Goal: Task Accomplishment & Management: Complete application form

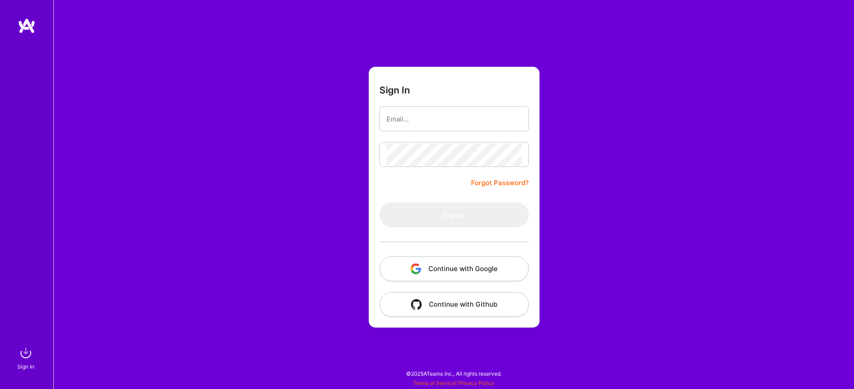
click at [457, 267] on button "Continue with Google" at bounding box center [453, 268] width 149 height 25
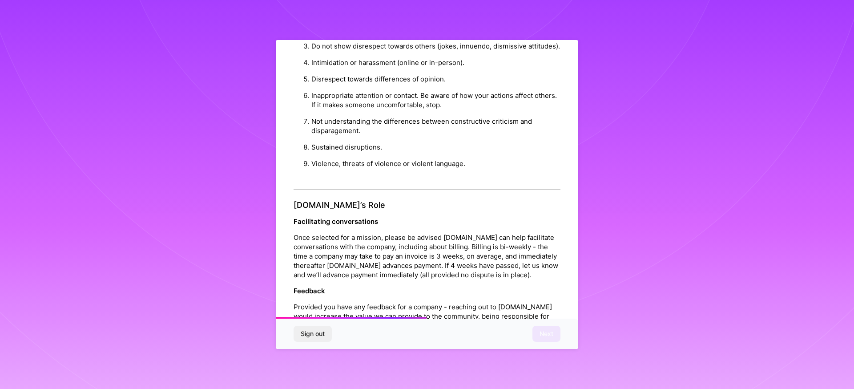
scroll to position [915, 0]
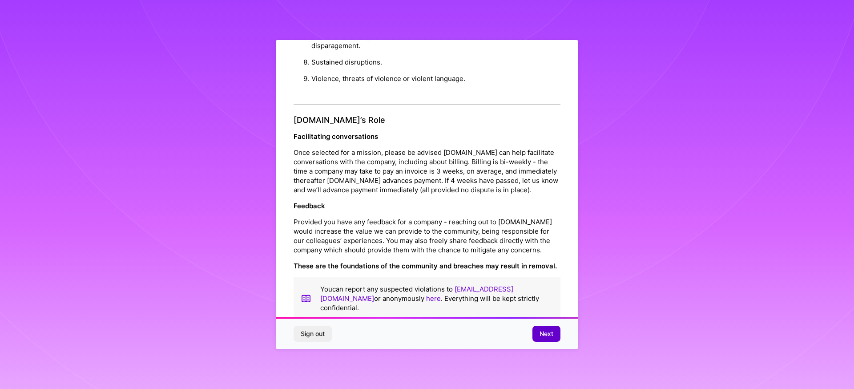
click at [539, 336] on span "Next" at bounding box center [546, 333] width 14 height 9
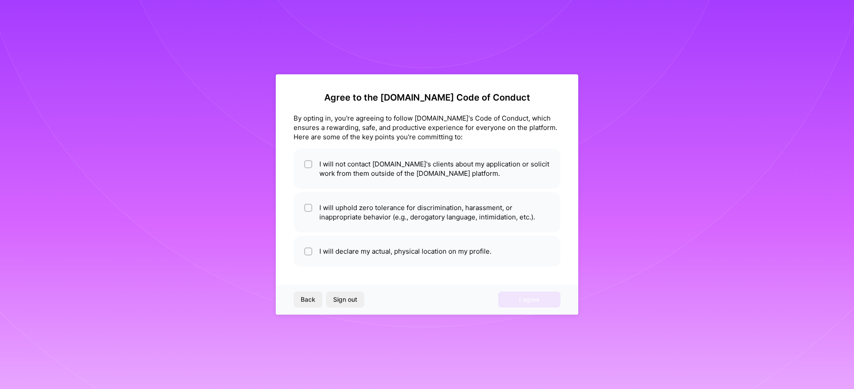
scroll to position [0, 0]
click at [405, 167] on li "I will not contact A.Team's clients about my application or solicit work from t…" at bounding box center [426, 168] width 267 height 40
checkbox input "true"
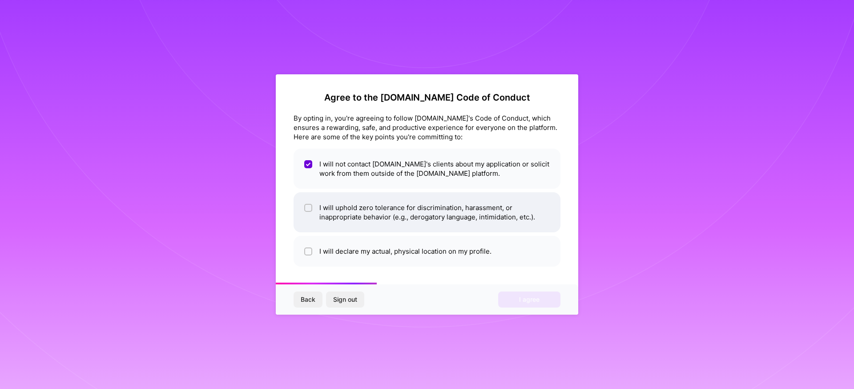
click at [391, 214] on li "I will uphold zero tolerance for discrimination, harassment, or inappropriate b…" at bounding box center [426, 212] width 267 height 40
checkbox input "true"
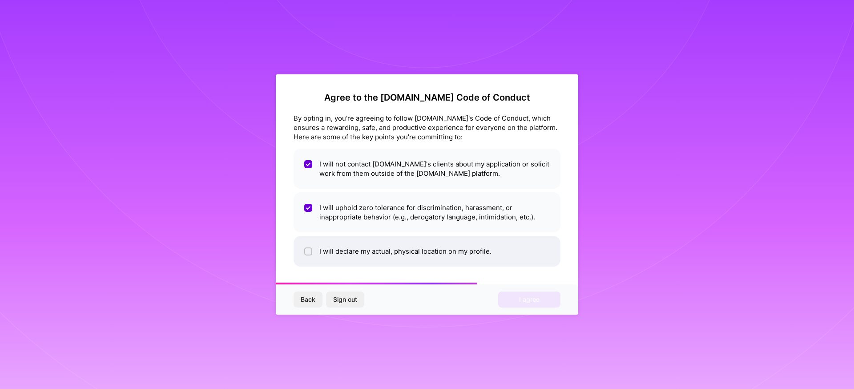
click at [385, 254] on li "I will declare my actual, physical location on my profile." at bounding box center [426, 251] width 267 height 31
checkbox input "true"
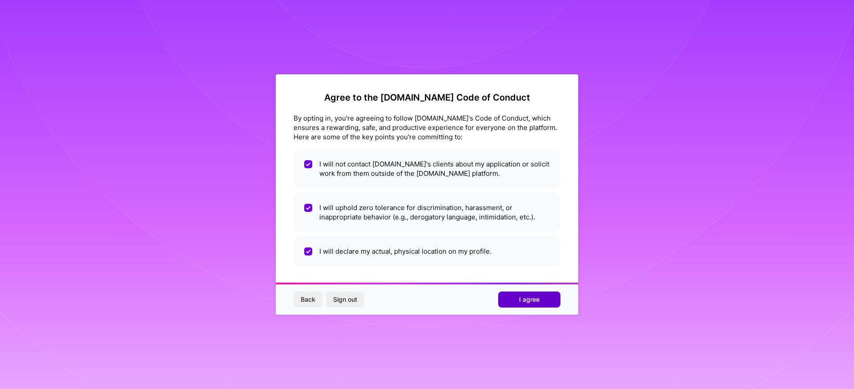
click at [520, 302] on span "I agree" at bounding box center [529, 299] width 20 height 9
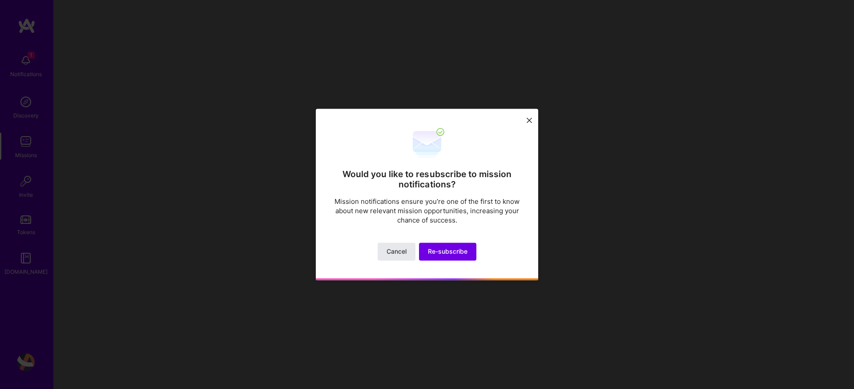
click at [403, 252] on span "Cancel" at bounding box center [396, 251] width 20 height 9
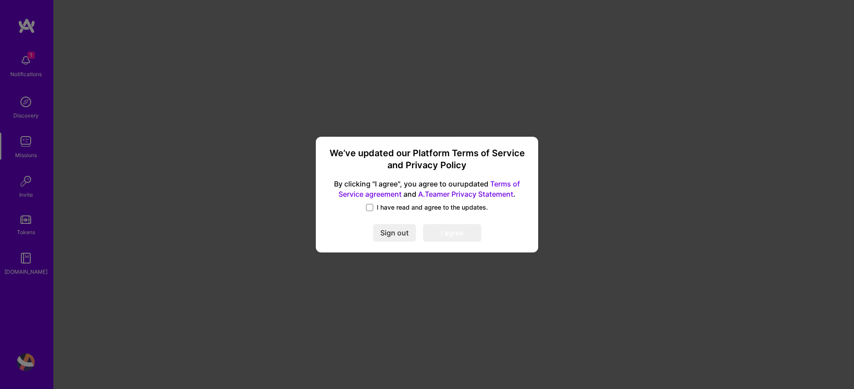
click at [393, 209] on span "I have read and agree to the updates." at bounding box center [432, 207] width 111 height 9
click at [0, 0] on input "I have read and agree to the updates." at bounding box center [0, 0] width 0 height 0
click at [440, 228] on button "I agree" at bounding box center [452, 233] width 58 height 18
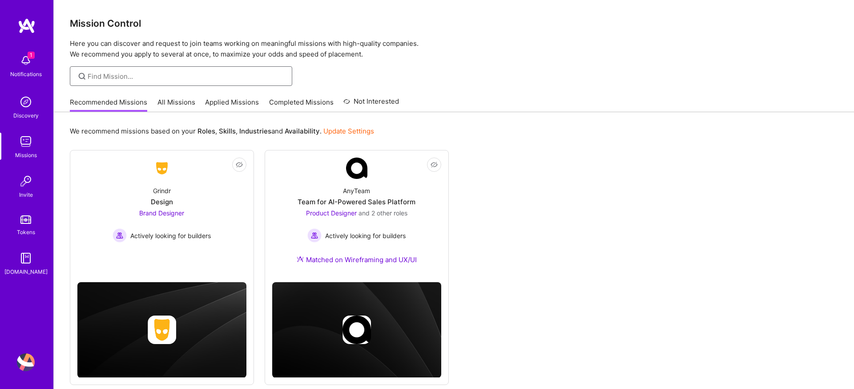
click at [190, 73] on input at bounding box center [187, 76] width 198 height 9
paste input "Senior Independent UX/UI Designer"
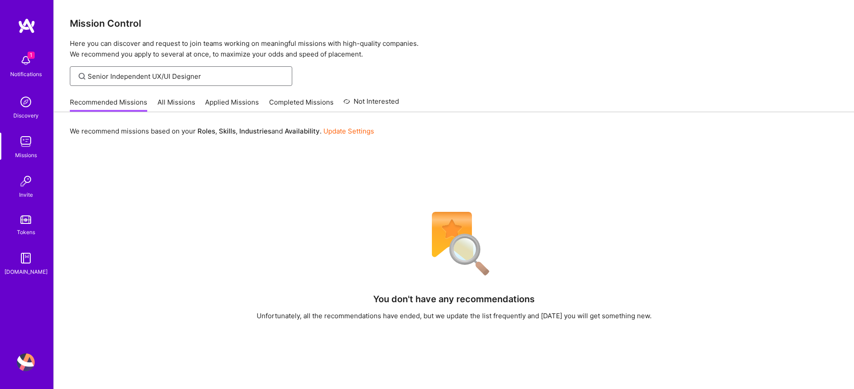
type input "Senior Independent UX/UI Designer"
click at [28, 107] on img at bounding box center [26, 102] width 18 height 18
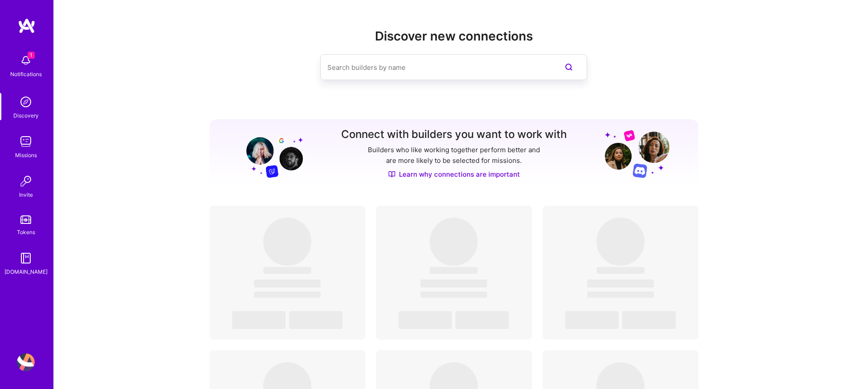
click at [376, 69] on input at bounding box center [435, 67] width 217 height 23
paste input "Senior Independent UX/UI Designer"
type input "Senior Independent UX/UI Designer"
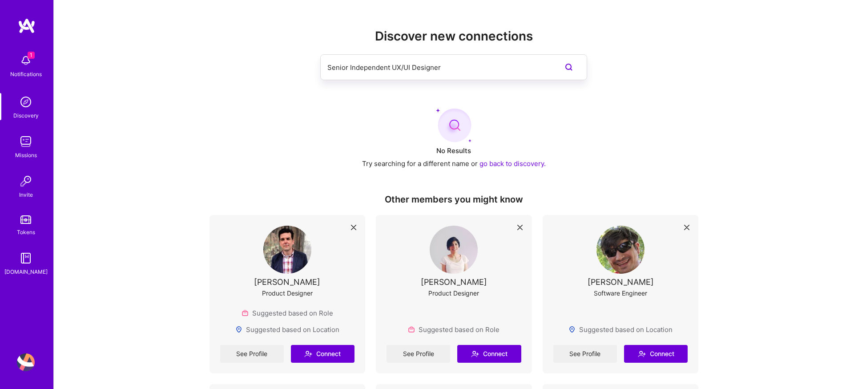
click at [28, 143] on img at bounding box center [26, 141] width 18 height 18
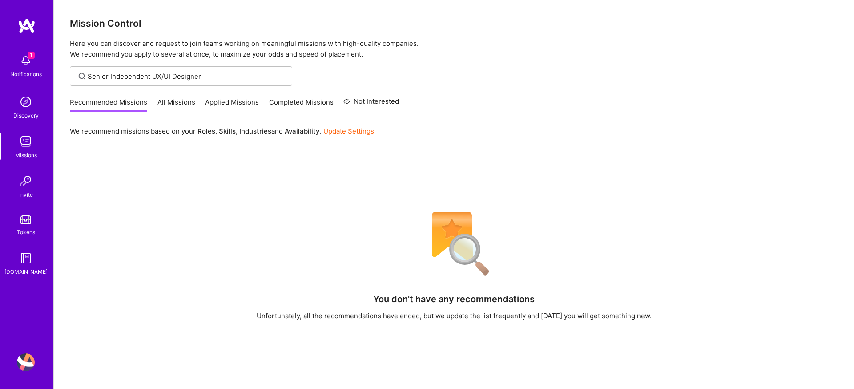
click at [183, 103] on link "All Missions" at bounding box center [176, 104] width 38 height 15
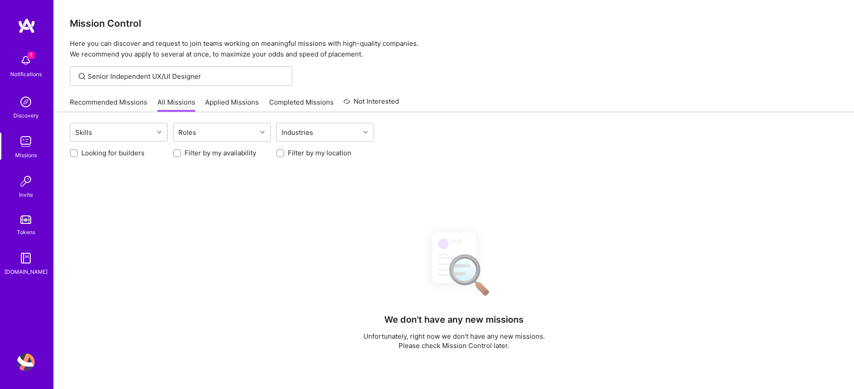
click at [127, 104] on link "Recommended Missions" at bounding box center [108, 104] width 77 height 15
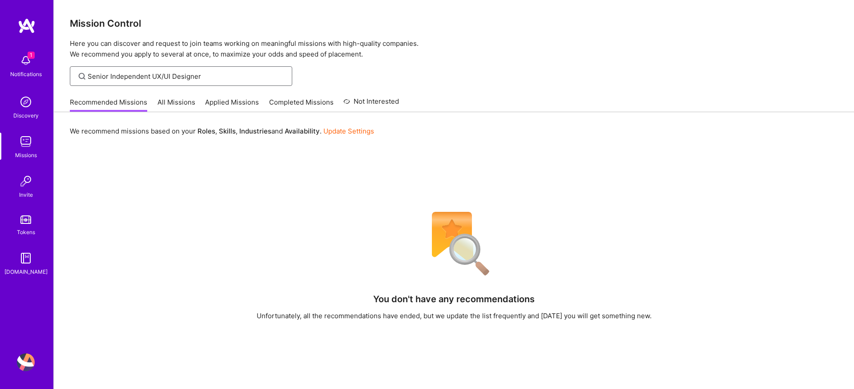
drag, startPoint x: 213, startPoint y: 74, endPoint x: 36, endPoint y: 73, distance: 177.4
click at [36, 73] on div "1 1 Notifications Discovery Missions Invite Tokens A.Guide Profile Close Mark a…" at bounding box center [427, 261] width 854 height 523
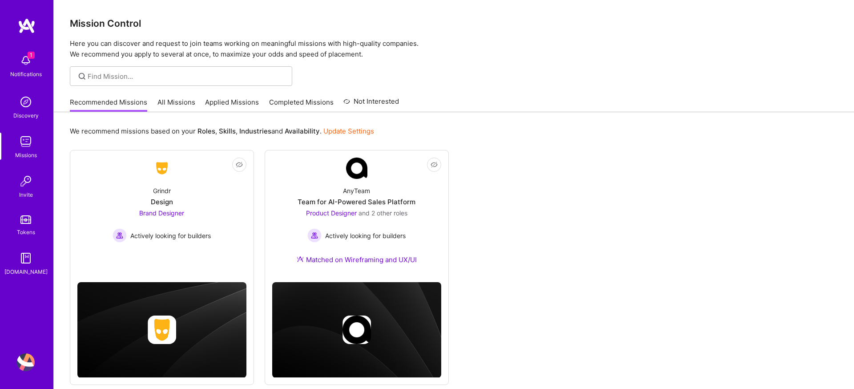
click at [160, 104] on link "All Missions" at bounding box center [176, 104] width 38 height 15
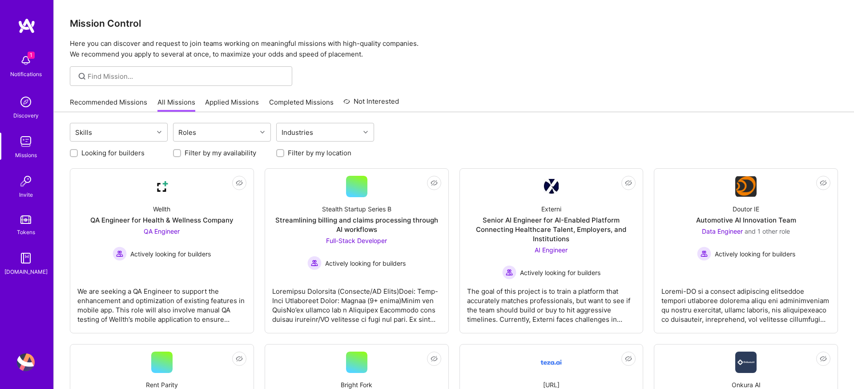
click at [235, 97] on link "Applied Missions" at bounding box center [232, 104] width 54 height 15
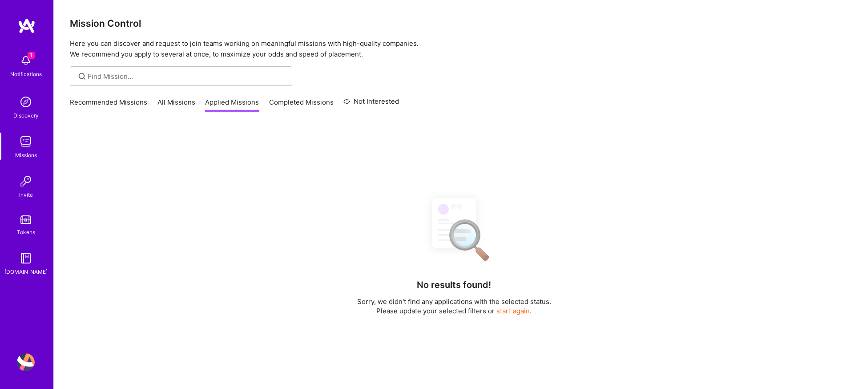
click at [183, 99] on link "All Missions" at bounding box center [176, 104] width 38 height 15
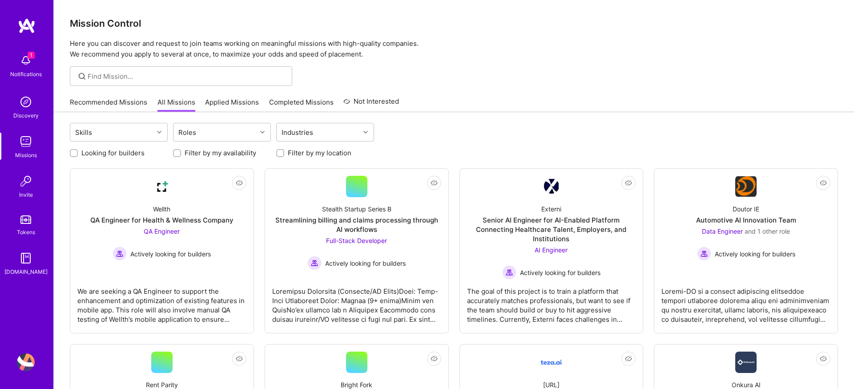
click at [73, 156] on div at bounding box center [74, 153] width 8 height 8
click at [73, 151] on input "Looking for builders" at bounding box center [75, 153] width 6 height 6
click at [76, 152] on input "Looking for builders" at bounding box center [75, 153] width 8 height 8
checkbox input "false"
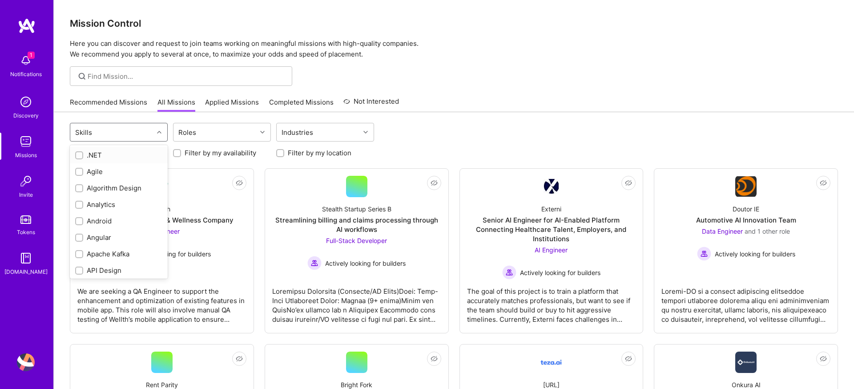
click at [140, 134] on div "Skills" at bounding box center [111, 132] width 83 height 18
click at [143, 131] on div "Skills" at bounding box center [111, 132] width 83 height 18
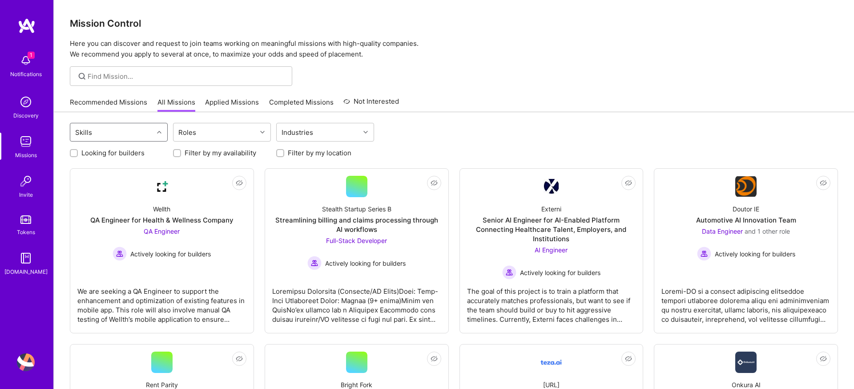
click at [136, 133] on div "Skills" at bounding box center [111, 132] width 83 height 18
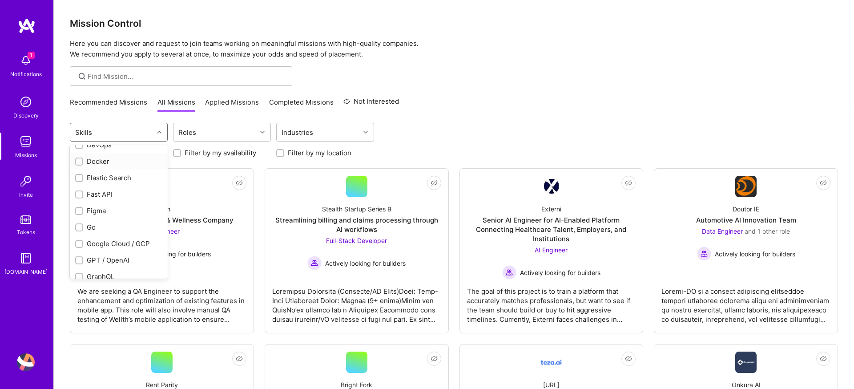
scroll to position [388, 0]
click at [432, 126] on div "option Fast API focused, 26 of 87. 87 results available. Use Up and Down to cho…" at bounding box center [454, 133] width 768 height 21
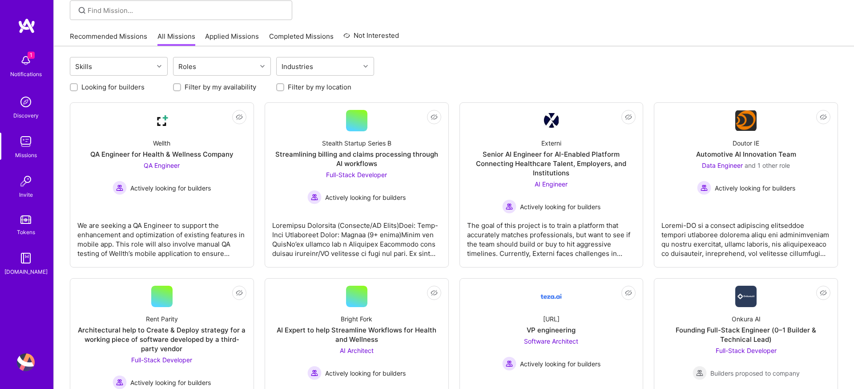
scroll to position [0, 0]
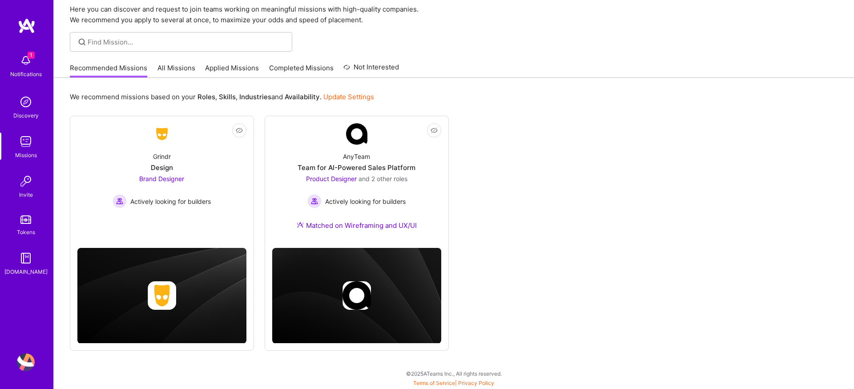
scroll to position [34, 0]
click at [218, 182] on div "Grindr Design Brand Designer Actively looking for builders" at bounding box center [161, 176] width 169 height 64
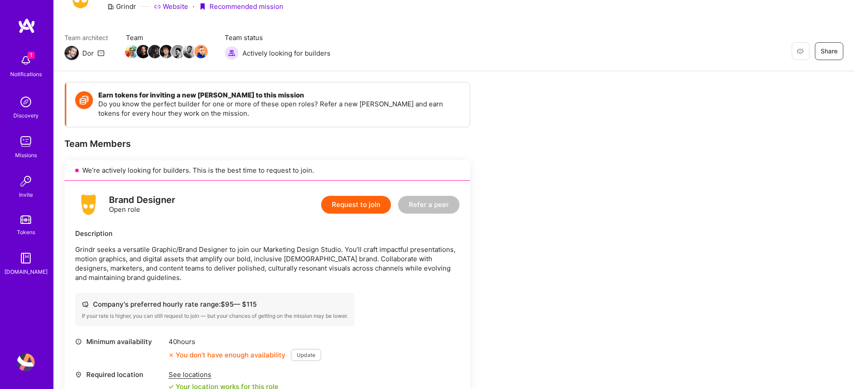
scroll to position [47, 0]
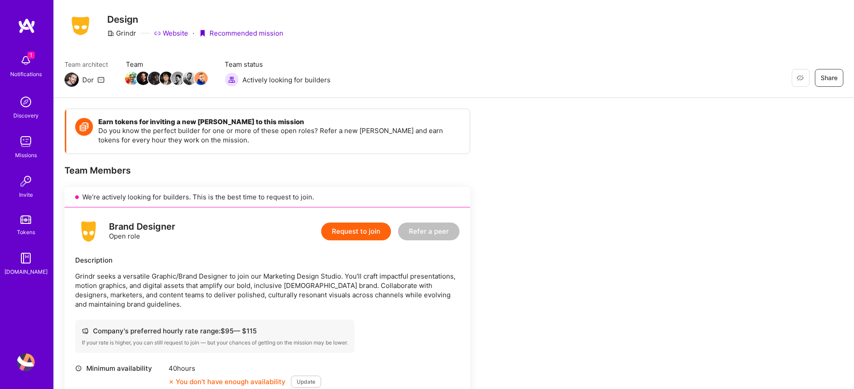
scroll to position [0, 0]
